Goal: Find specific page/section: Find specific page/section

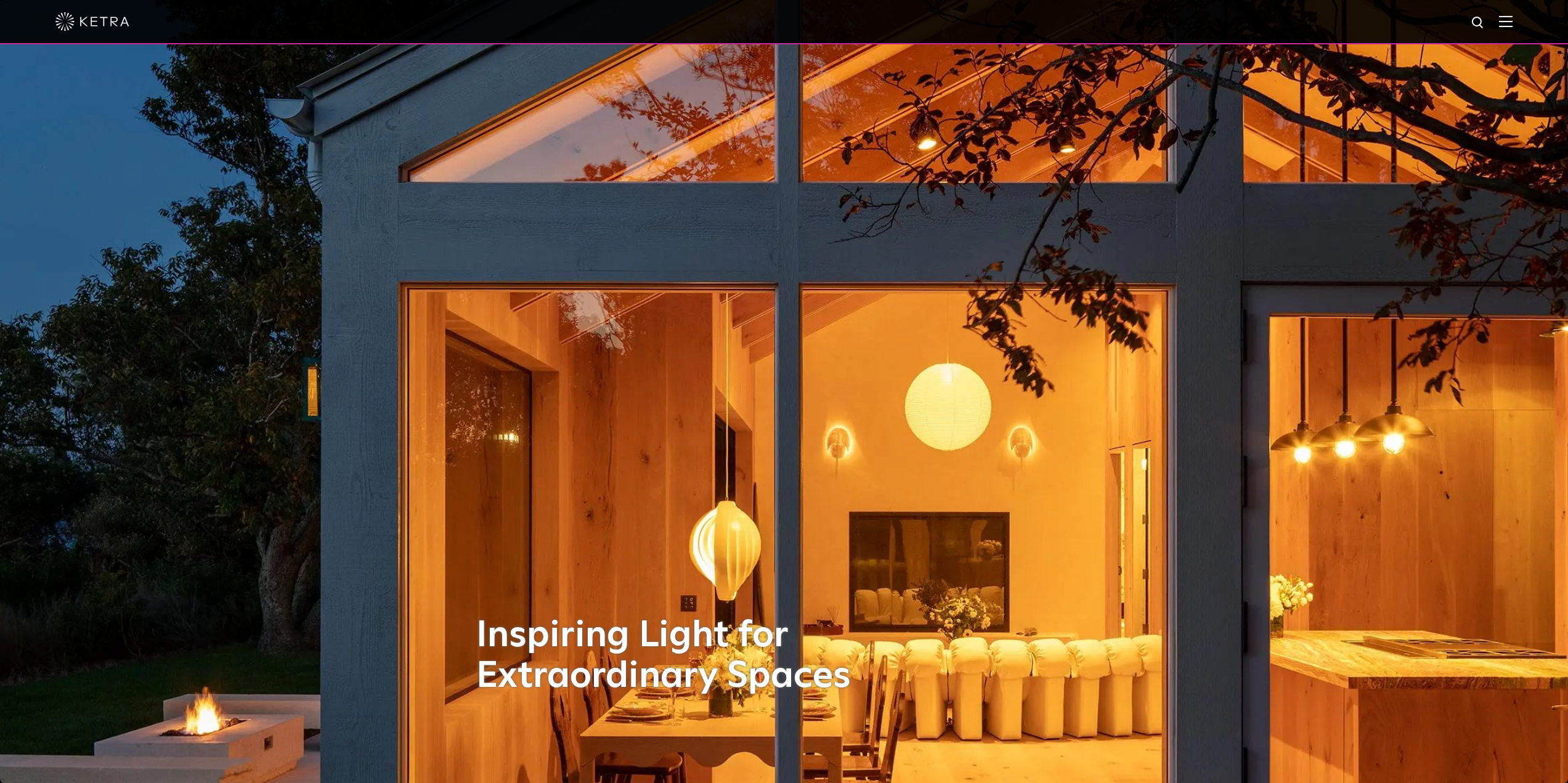
click at [1525, 23] on div at bounding box center [784, 22] width 1568 height 44
click at [1512, 20] on img at bounding box center [1506, 21] width 14 height 11
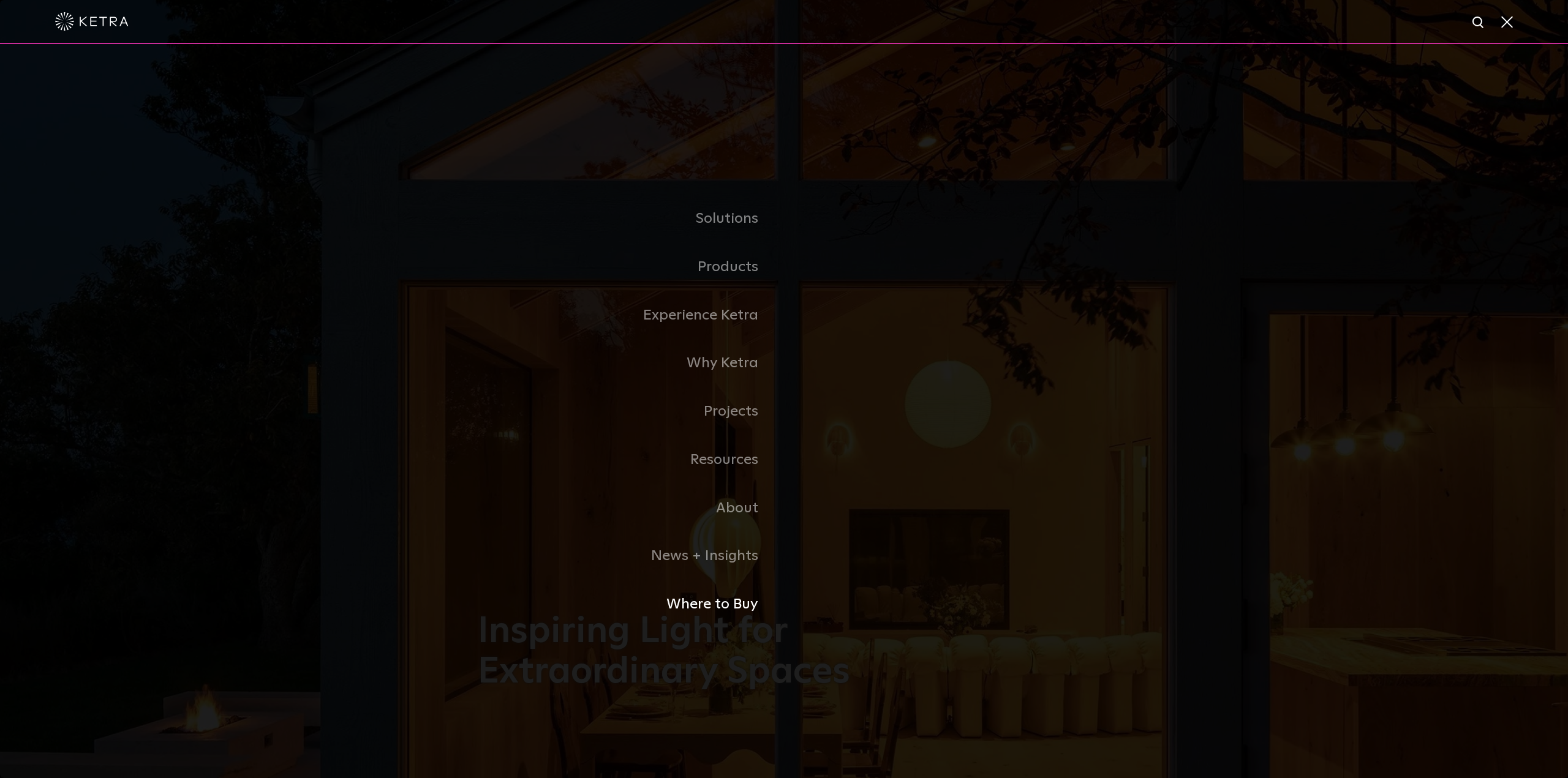
click at [728, 611] on link "Where to Buy" at bounding box center [631, 604] width 306 height 48
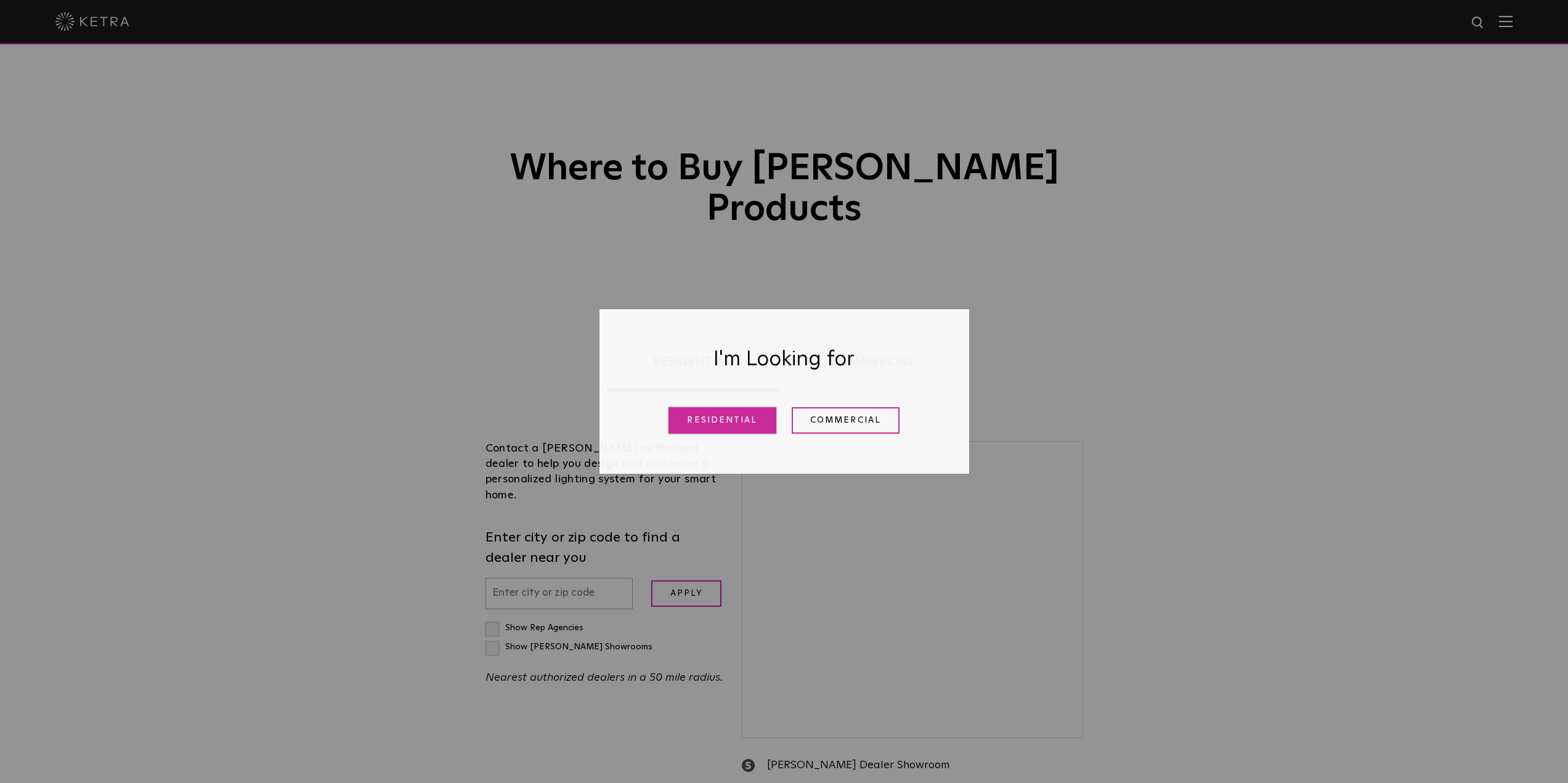
click at [754, 424] on link "Residential" at bounding box center [722, 421] width 108 height 26
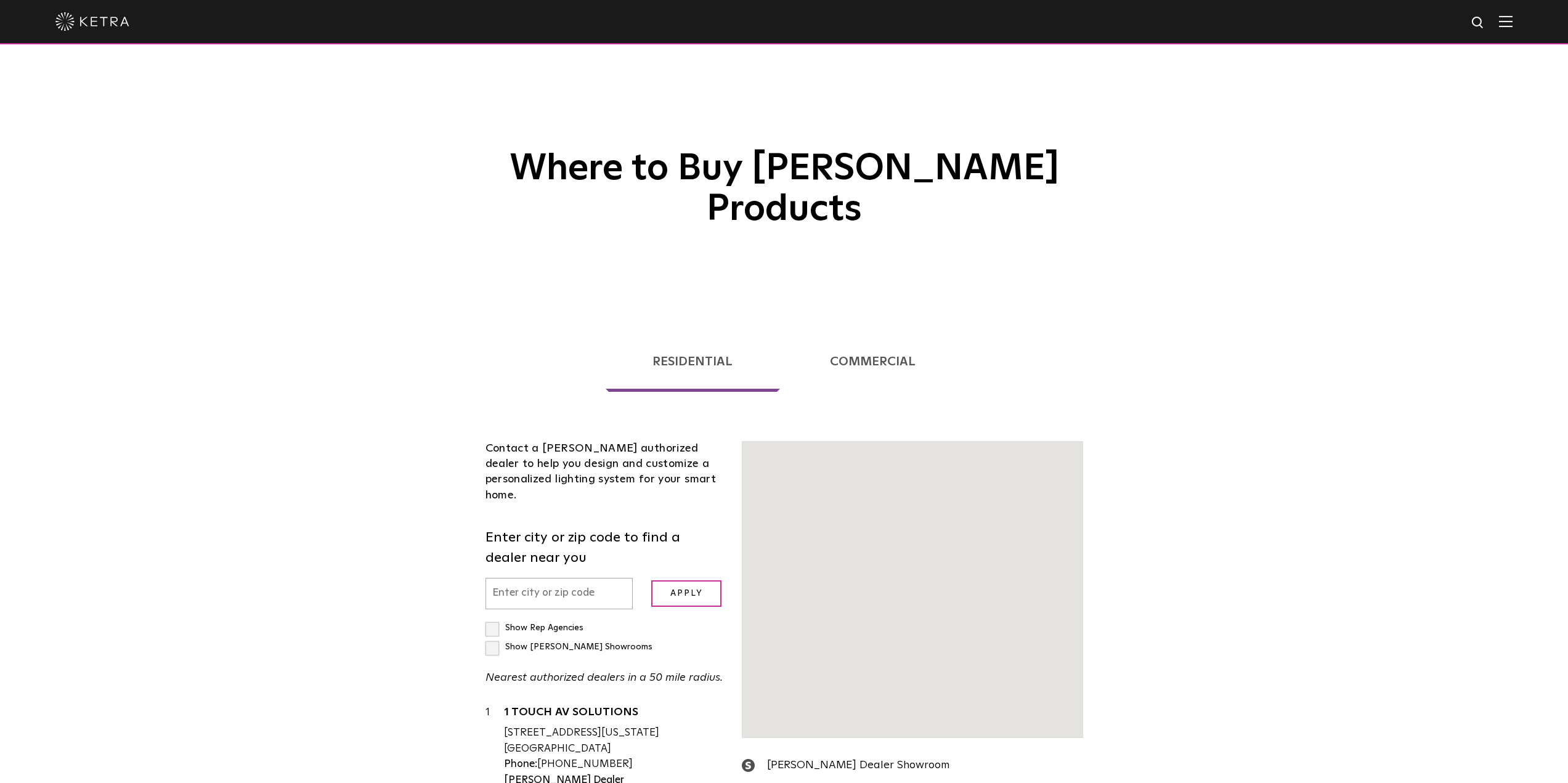
scroll to position [315, 0]
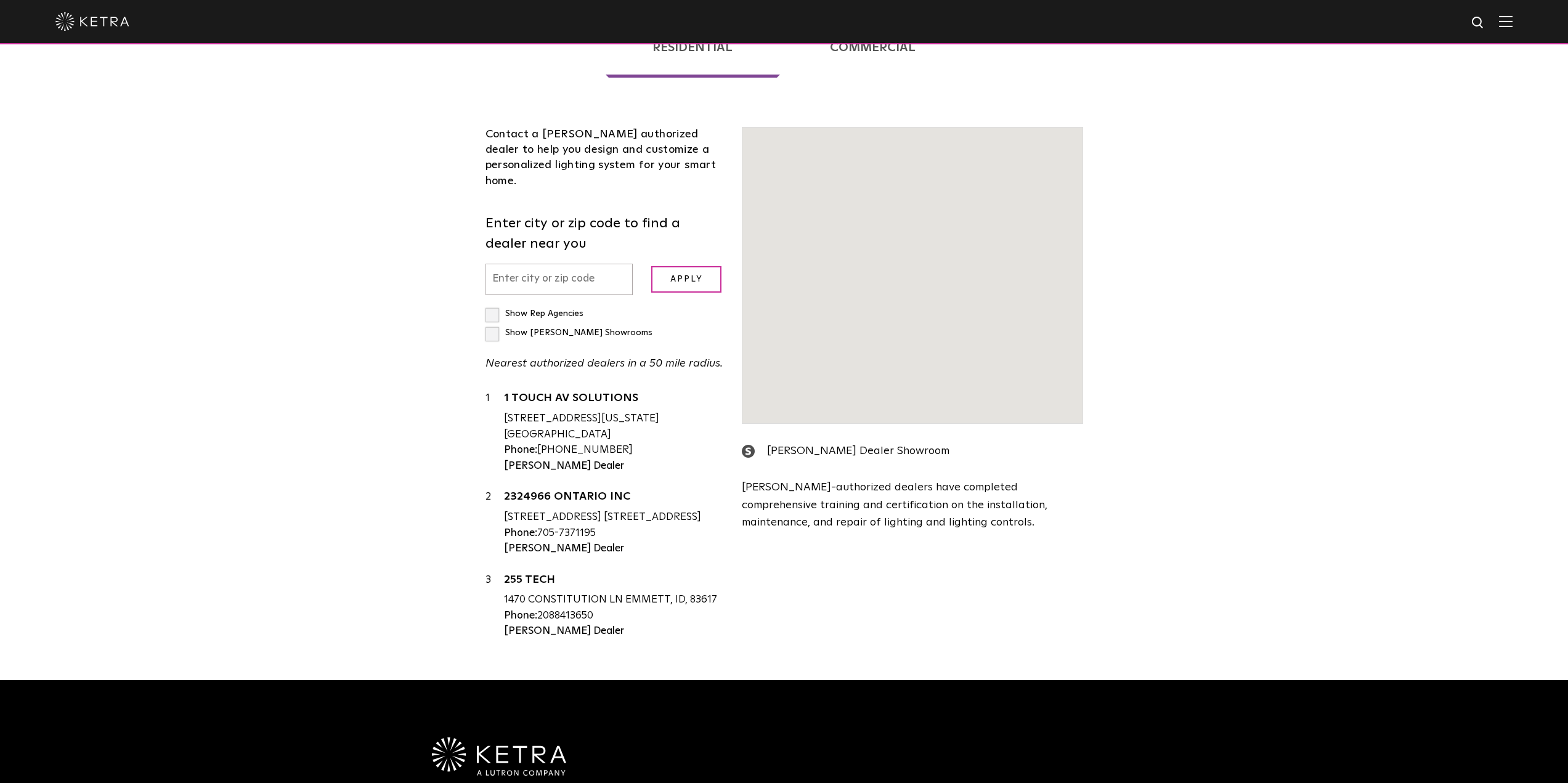
click at [548, 263] on input "text" at bounding box center [560, 279] width 148 height 31
